Goal: Transaction & Acquisition: Download file/media

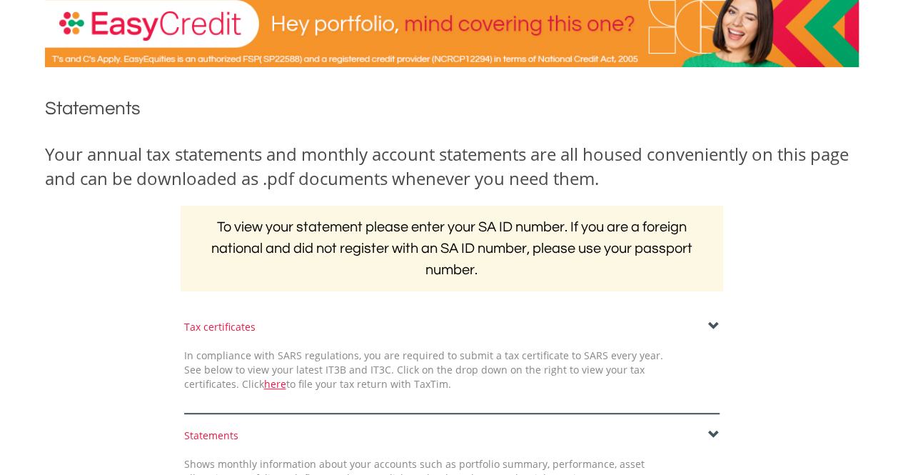
scroll to position [214, 0]
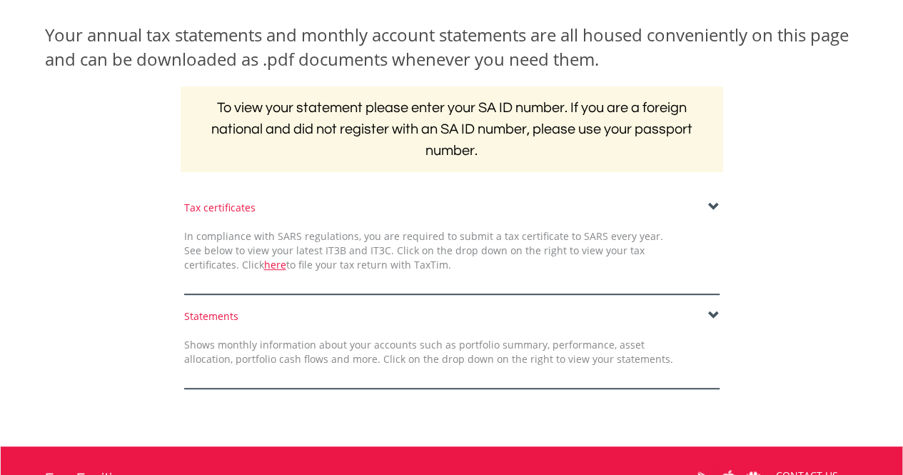
click at [713, 314] on span at bounding box center [713, 315] width 11 height 11
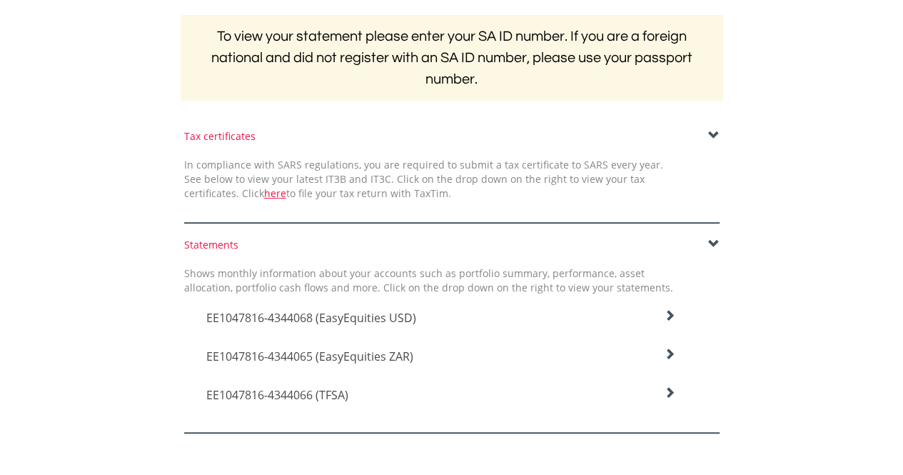
scroll to position [357, 0]
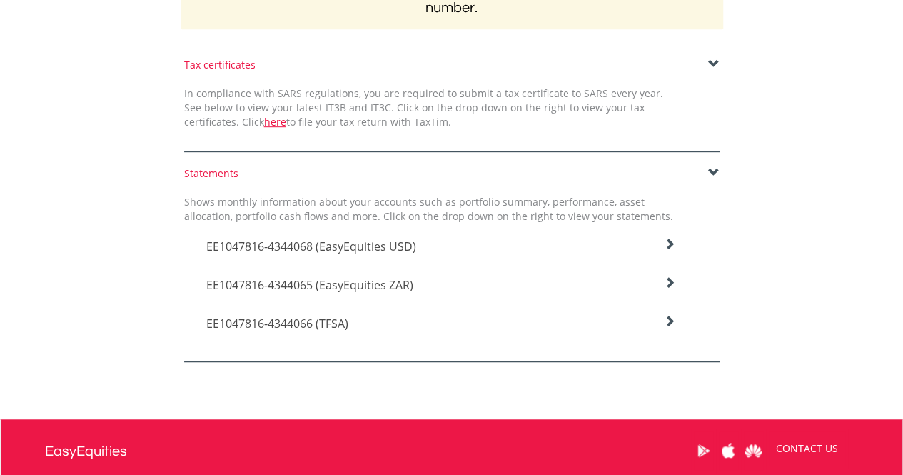
click at [672, 319] on icon at bounding box center [669, 321] width 11 height 11
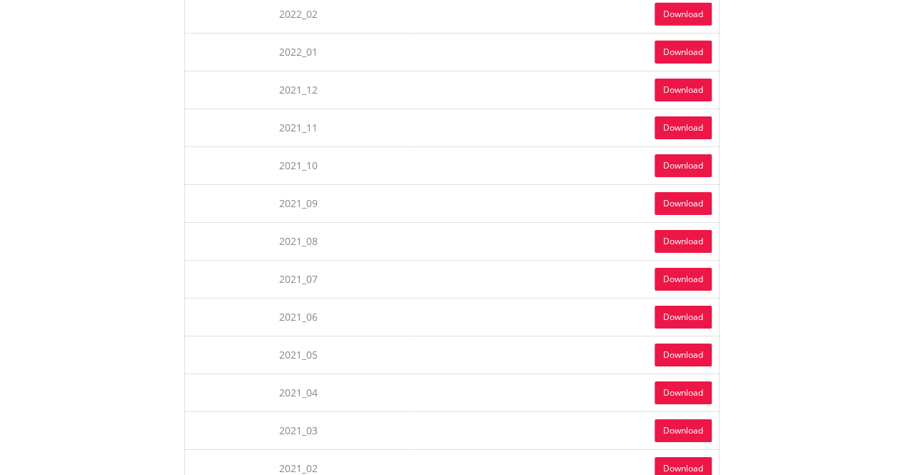
scroll to position [2499, 0]
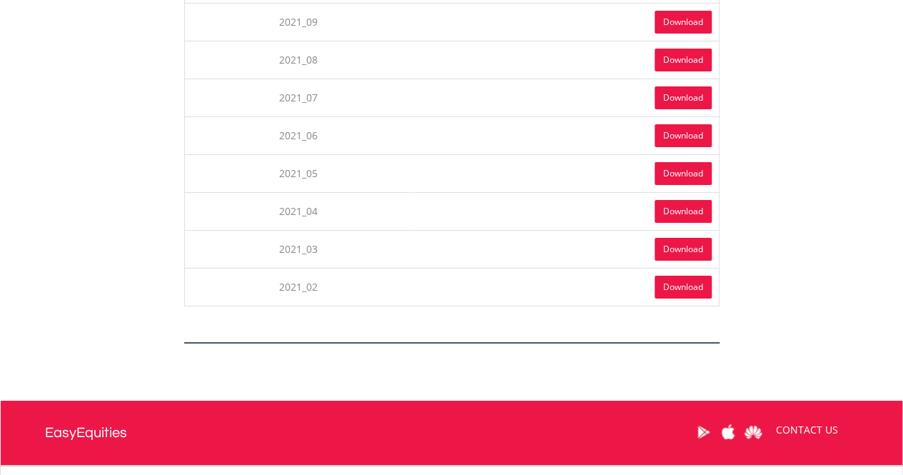
click at [680, 276] on link "Download" at bounding box center [683, 287] width 57 height 23
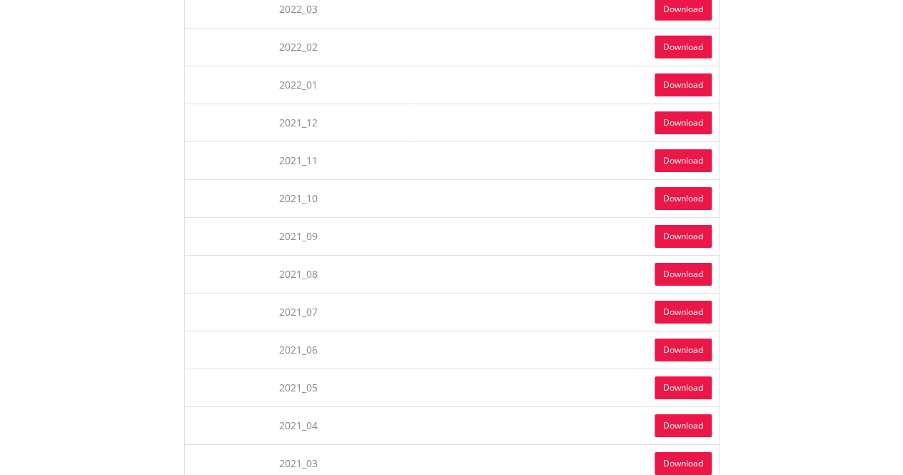
scroll to position [2142, 0]
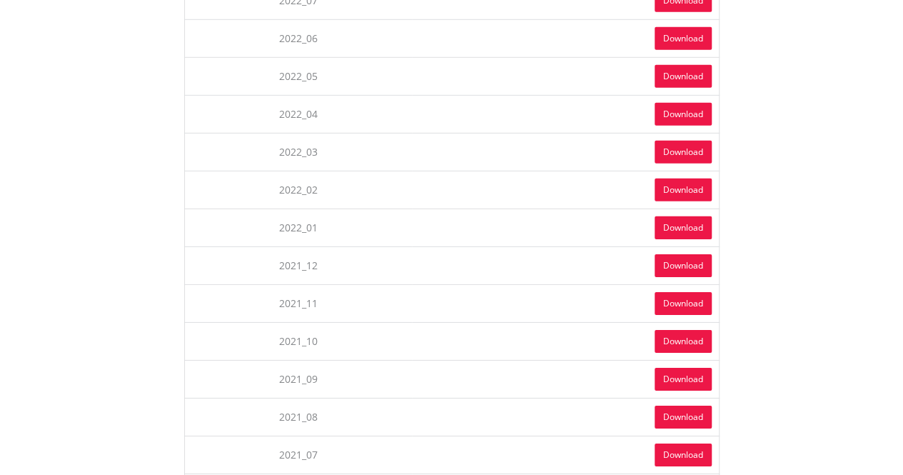
click at [687, 179] on link "Download" at bounding box center [683, 190] width 57 height 23
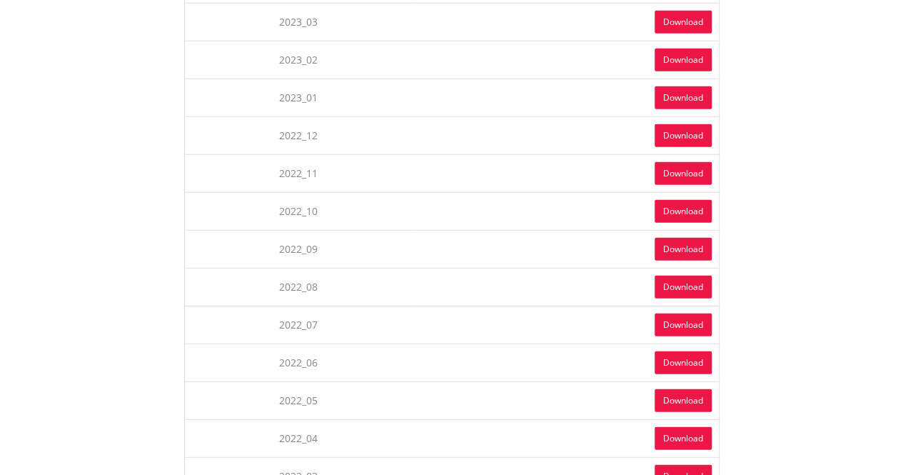
scroll to position [1785, 0]
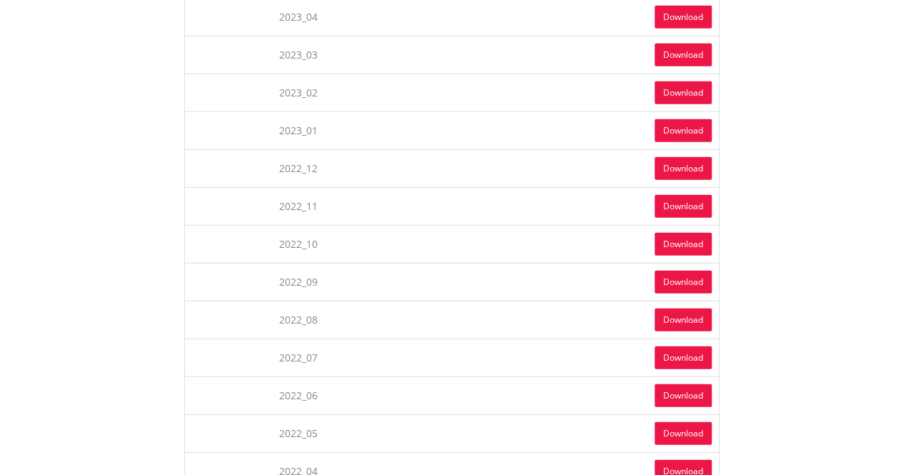
click at [688, 81] on link "Download" at bounding box center [683, 92] width 57 height 23
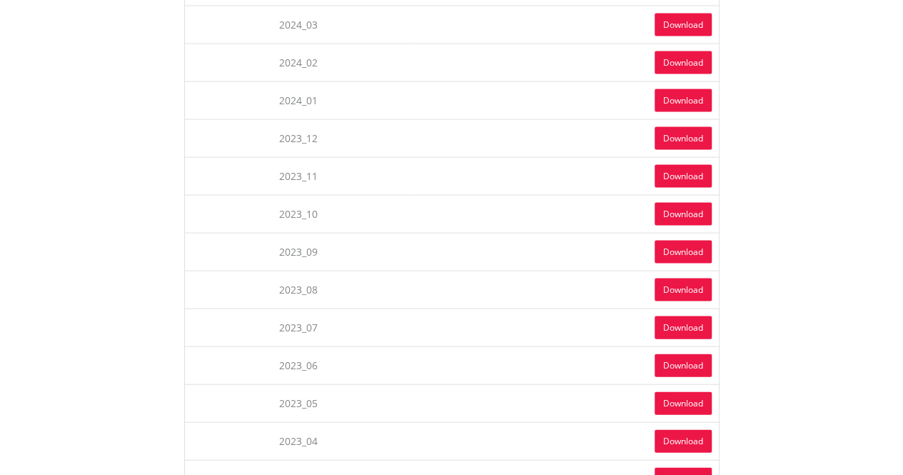
scroll to position [1285, 0]
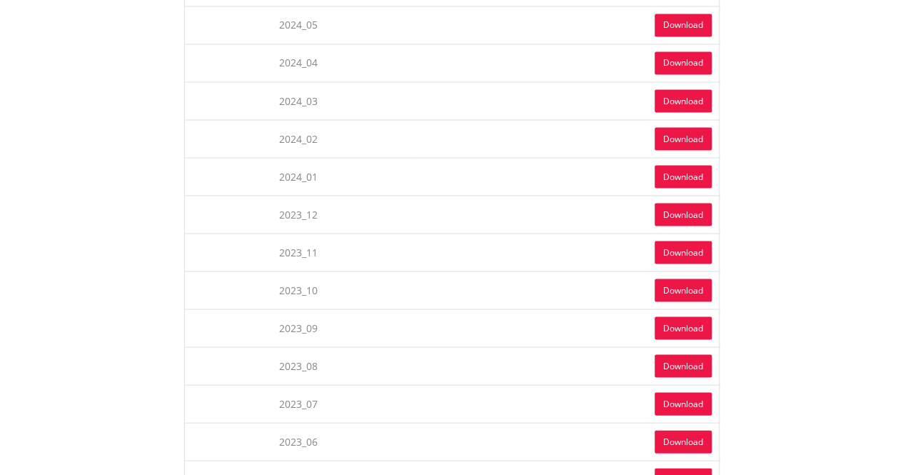
click at [678, 127] on link "Download" at bounding box center [683, 138] width 57 height 23
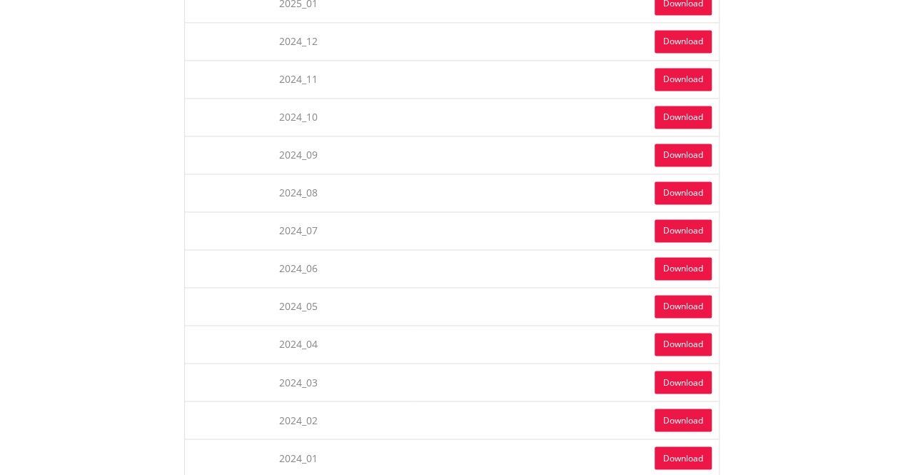
scroll to position [928, 0]
click at [691, 35] on link "Download" at bounding box center [683, 41] width 57 height 23
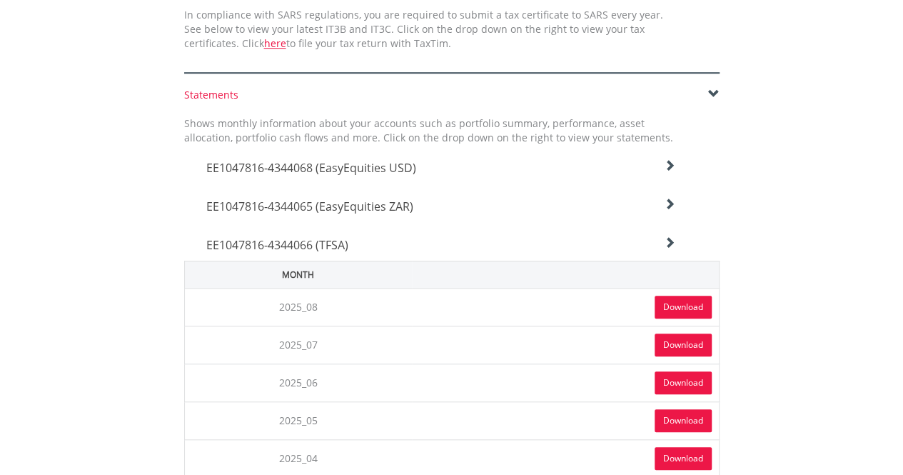
scroll to position [286, 0]
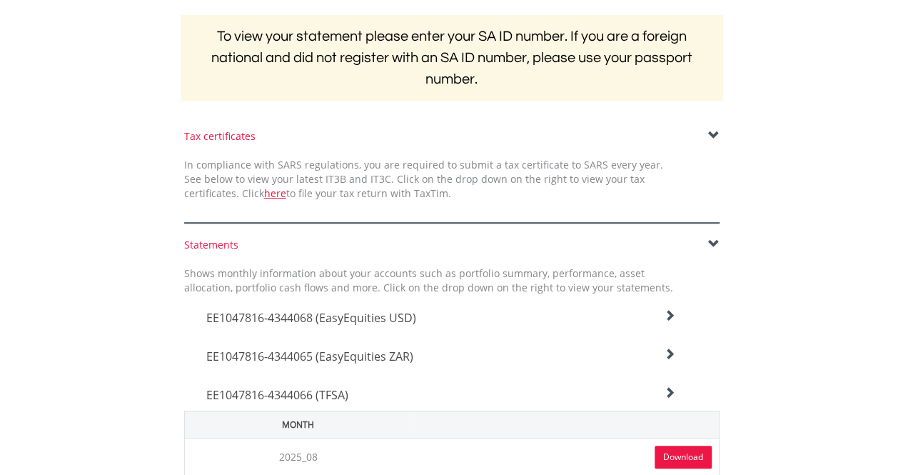
click at [711, 246] on span at bounding box center [713, 243] width 11 height 11
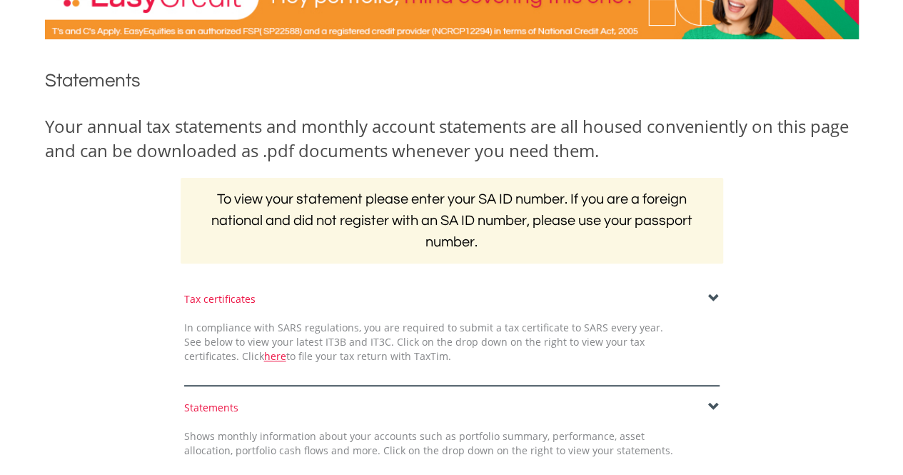
scroll to position [0, 0]
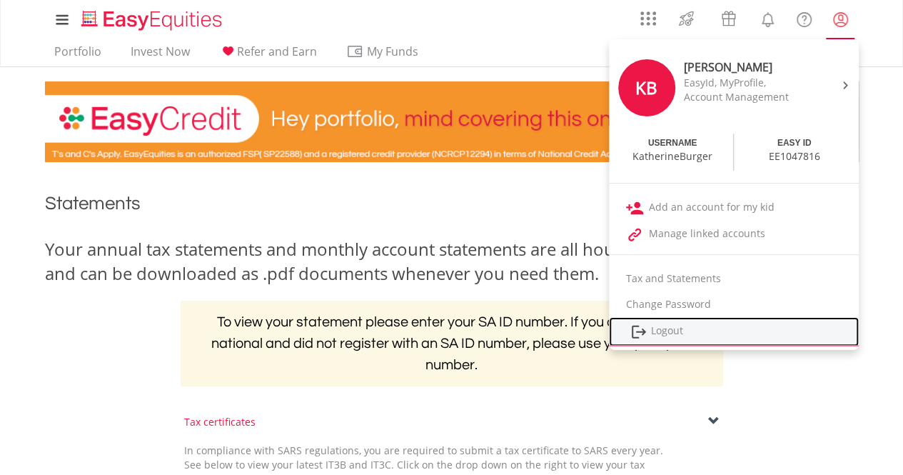
click at [667, 330] on link "Logout" at bounding box center [734, 331] width 250 height 29
